Goal: Task Accomplishment & Management: Manage account settings

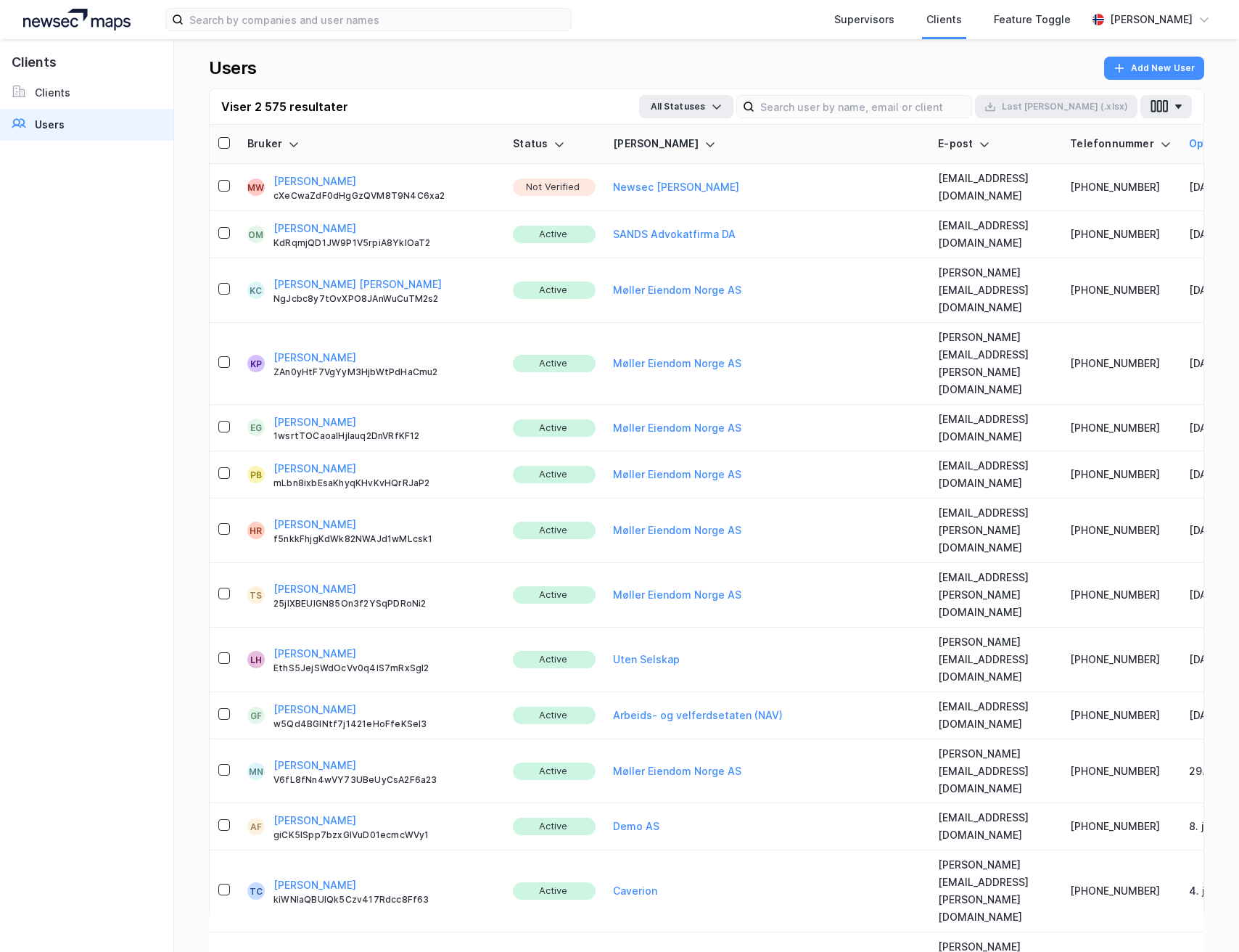
drag, startPoint x: 308, startPoint y: 182, endPoint x: 1215, endPoint y: 154, distance: 907.4
click at [309, 182] on button "[PERSON_NAME]" at bounding box center [314, 182] width 83 height 18
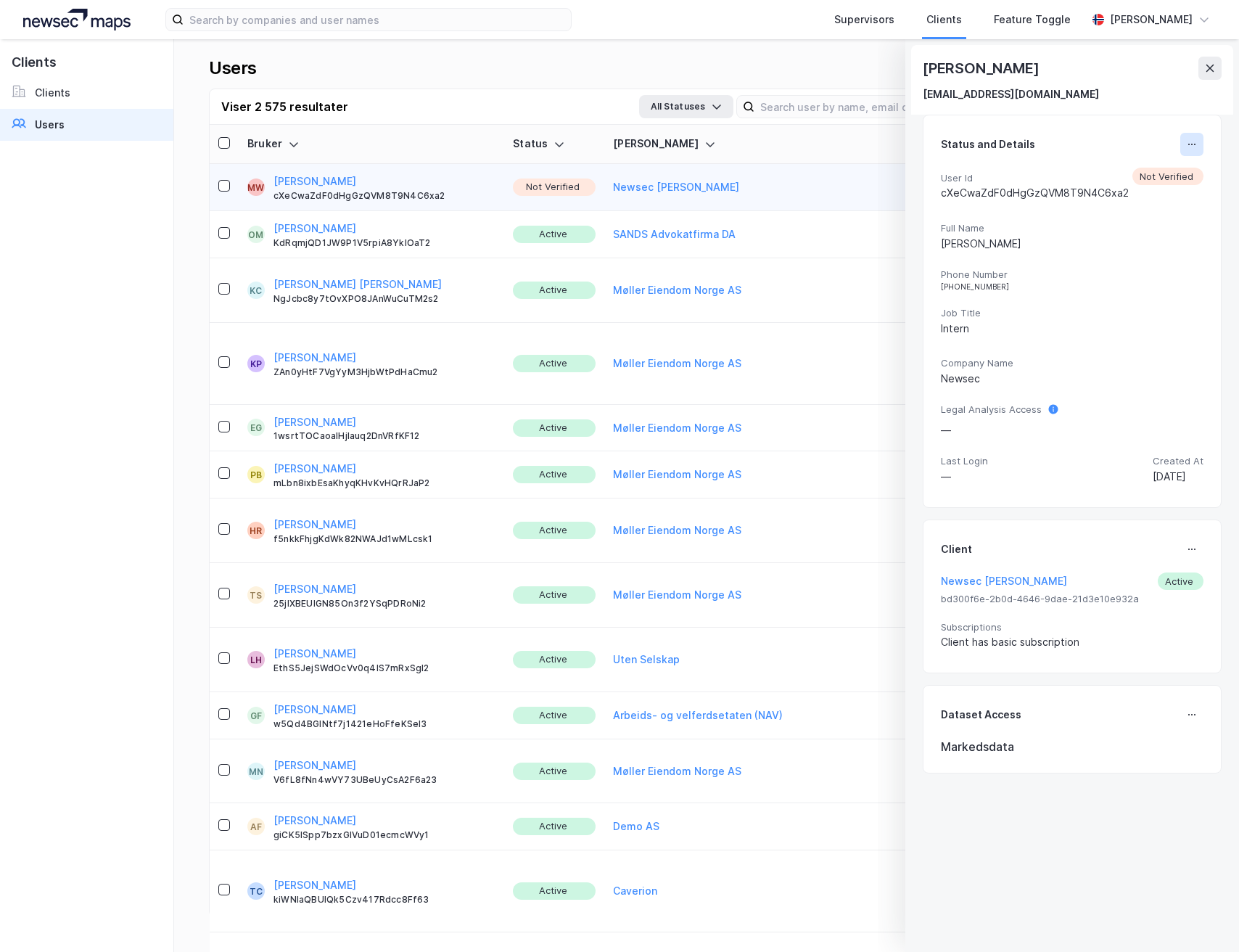
click at [1191, 145] on button at bounding box center [1192, 144] width 24 height 24
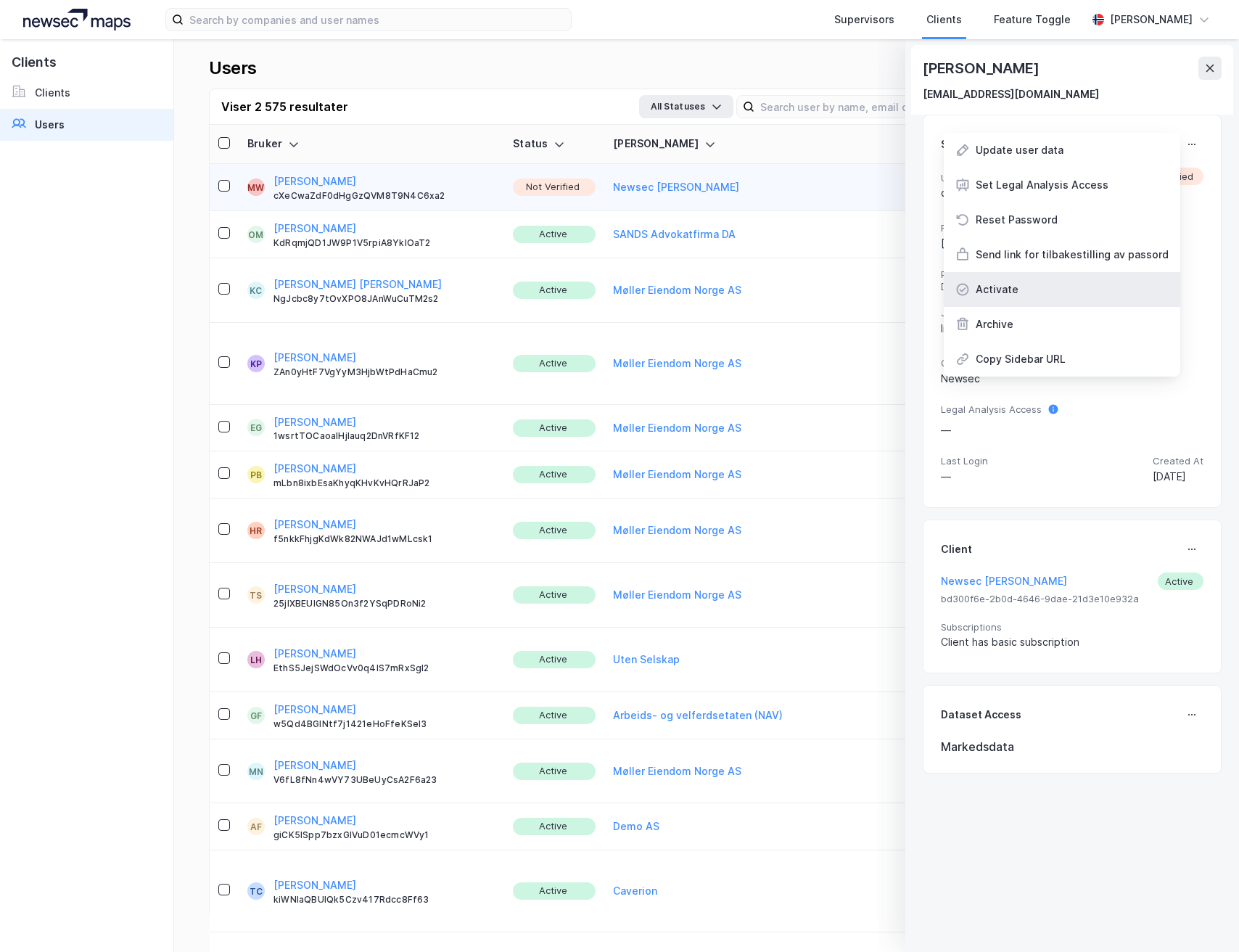
click at [1043, 286] on div "Activate" at bounding box center [1062, 289] width 237 height 34
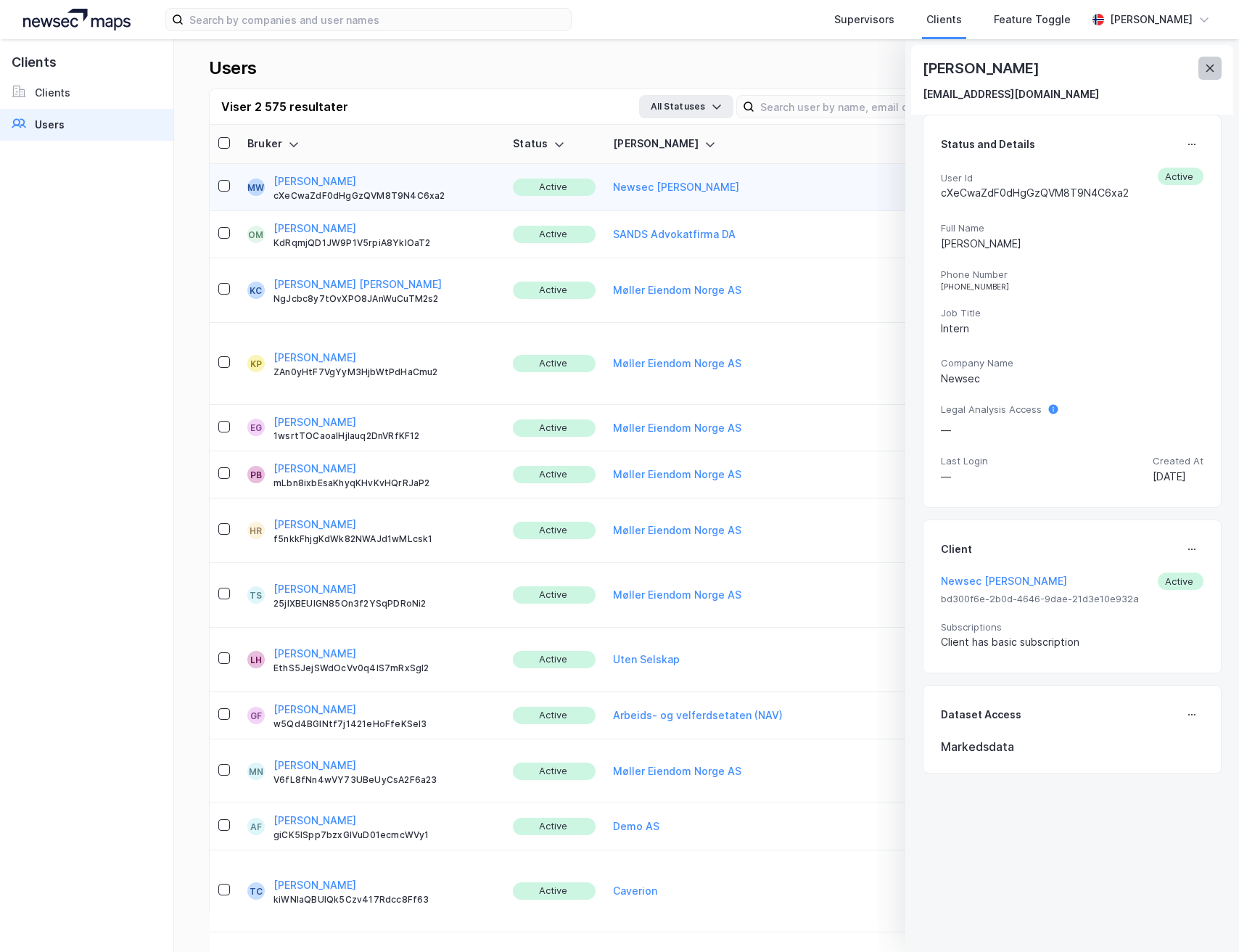
click at [1218, 70] on button at bounding box center [1211, 69] width 24 height 24
